Goal: Task Accomplishment & Management: Manage account settings

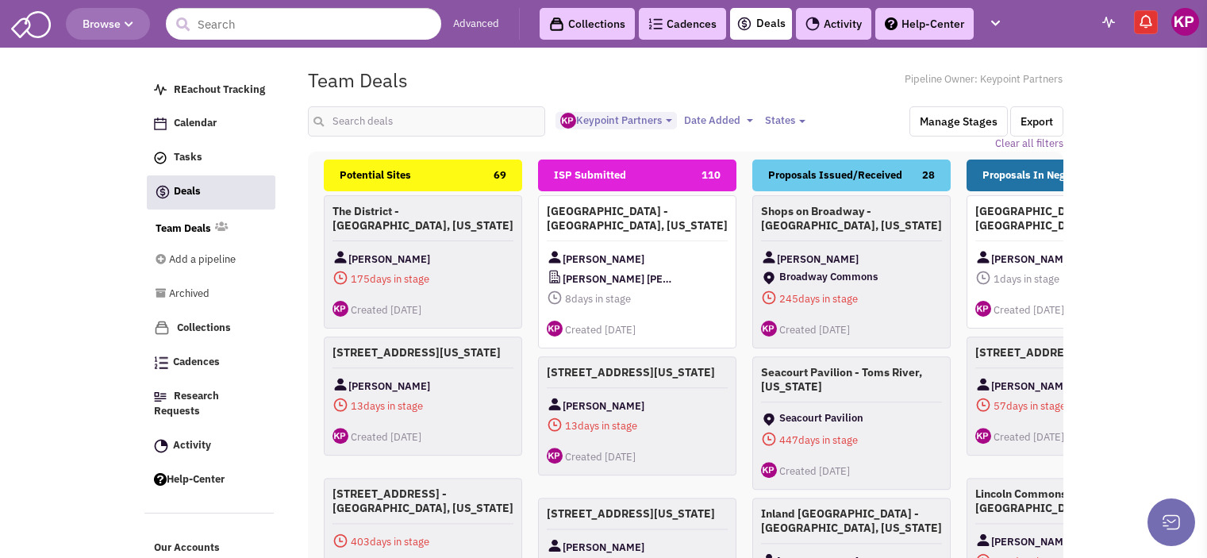
select select "1896"
select select
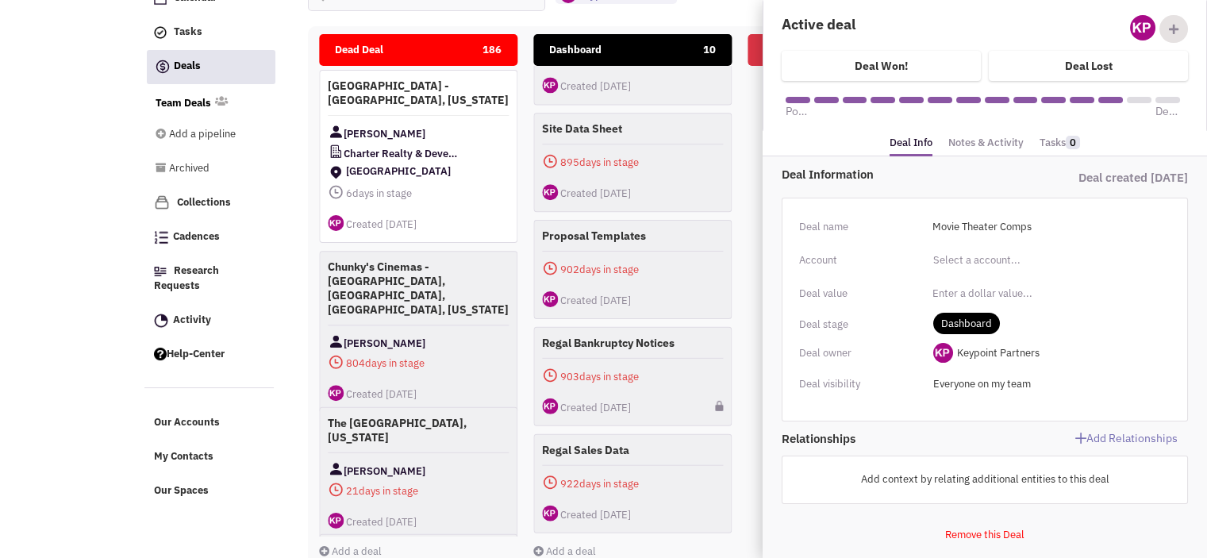
scroll to position [127, 0]
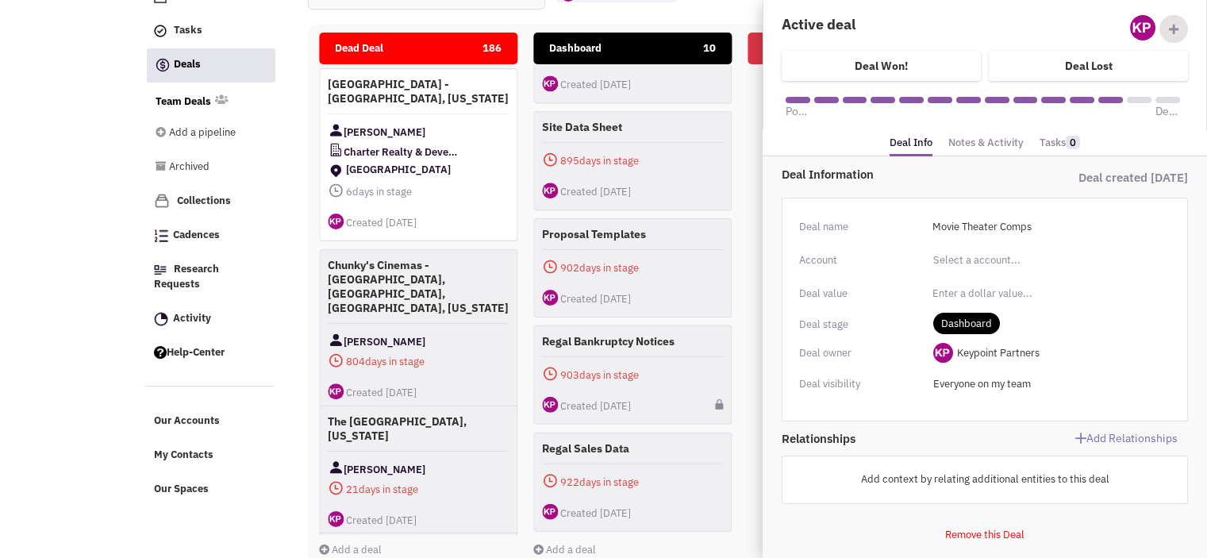
click at [975, 142] on link "Notes & Activity" at bounding box center [986, 143] width 75 height 23
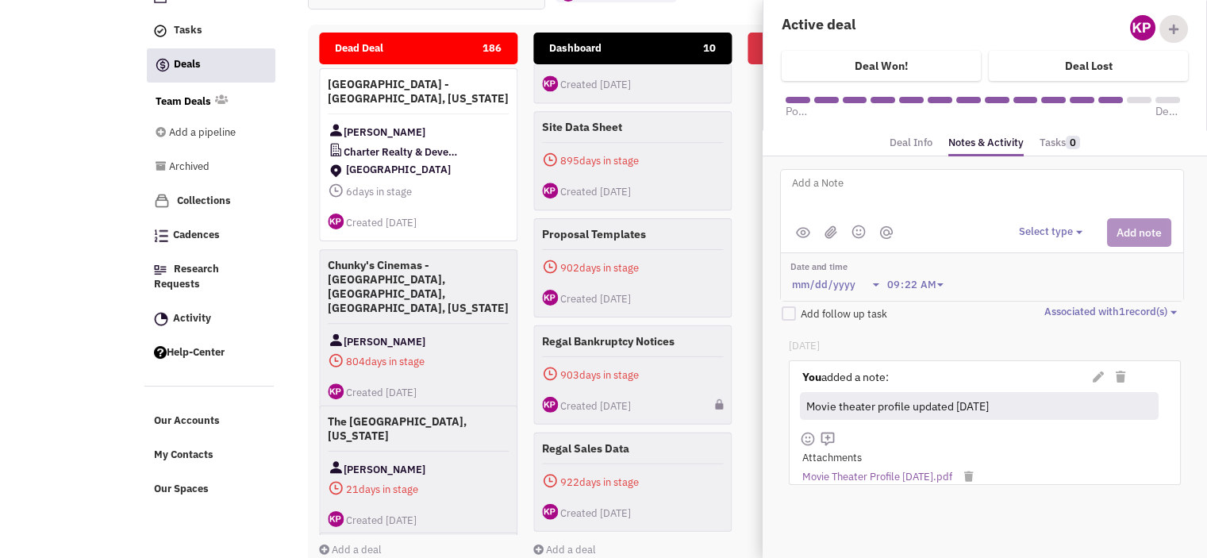
click at [889, 195] on textarea at bounding box center [987, 196] width 393 height 44
click at [832, 237] on li at bounding box center [831, 232] width 19 height 20
click at [829, 226] on img at bounding box center [831, 231] width 13 height 13
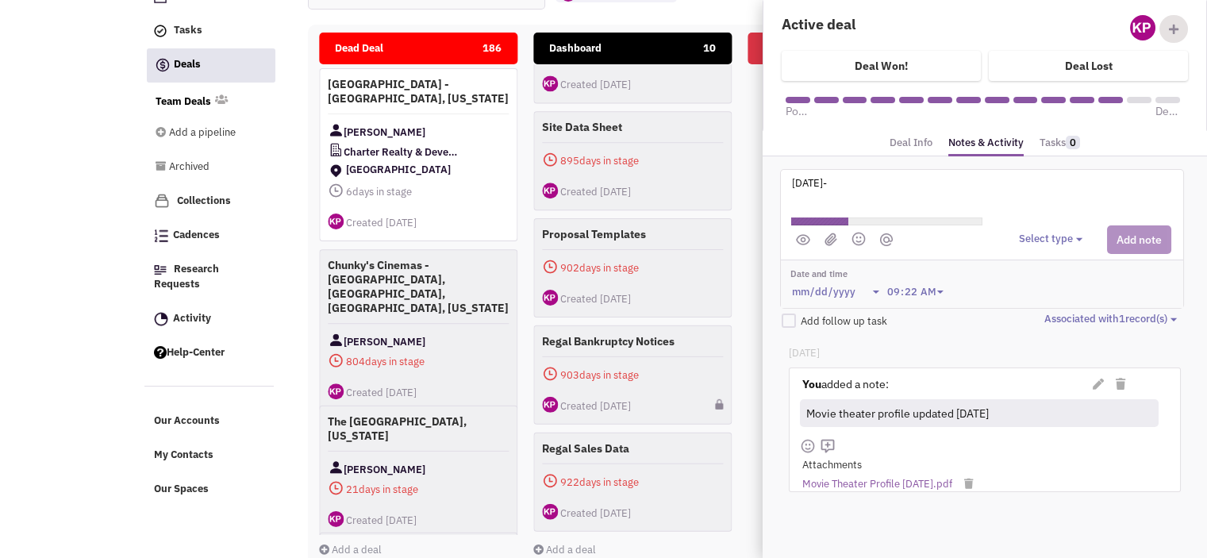
click at [846, 183] on textarea "[DATE]-" at bounding box center [987, 196] width 393 height 44
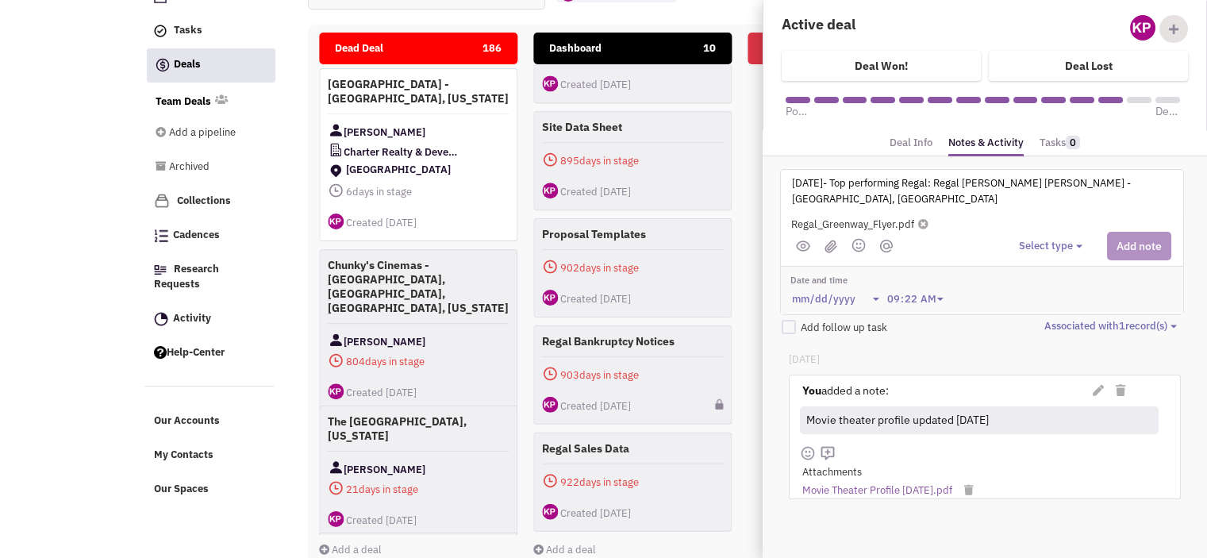
click at [1079, 182] on textarea "[DATE]- Top performing Regal: Regal [PERSON_NAME] [PERSON_NAME] - [GEOGRAPHIC_D…" at bounding box center [987, 196] width 393 height 44
type textarea "[DATE]- Top performing Regal: [PERSON_NAME] [PERSON_NAME] - [GEOGRAPHIC_DATA], …"
click at [1038, 240] on button "Select type" at bounding box center [1053, 246] width 68 height 15
click at [1063, 319] on div "Log a note" at bounding box center [1043, 321] width 39 height 15
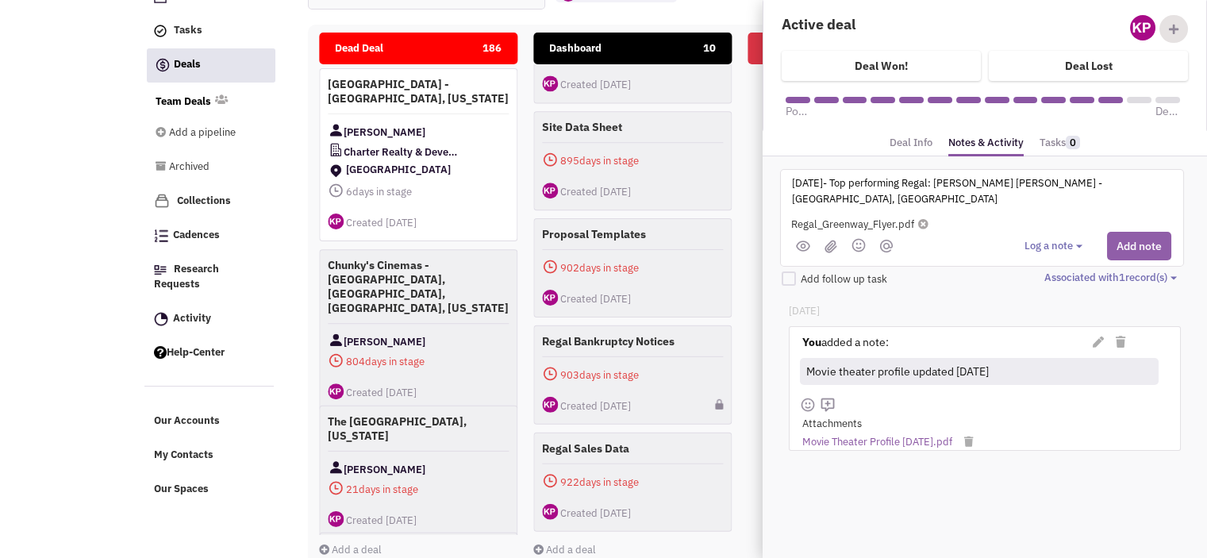
click at [1126, 237] on button "Add note" at bounding box center [1139, 246] width 64 height 29
